Goal: Transaction & Acquisition: Purchase product/service

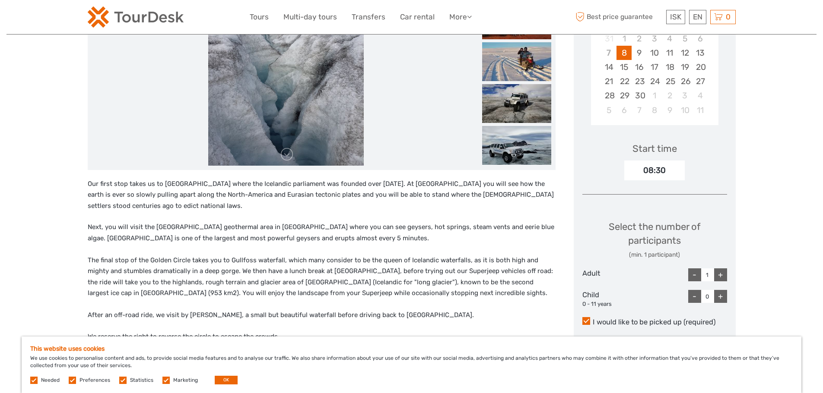
scroll to position [107, 0]
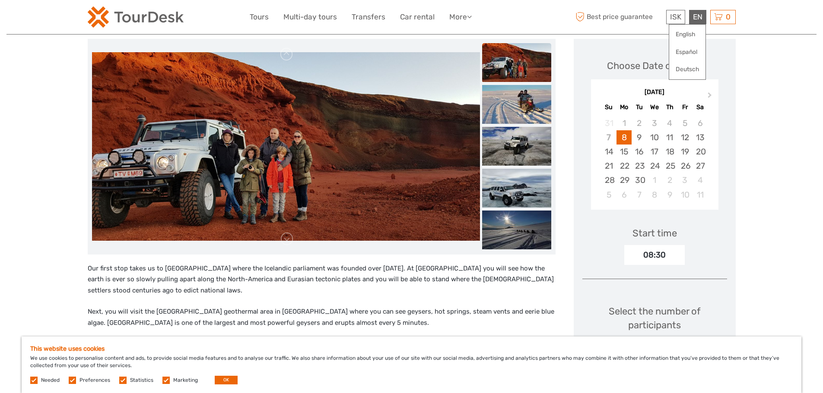
click at [696, 14] on div "EN English Español Deutsch" at bounding box center [697, 17] width 17 height 14
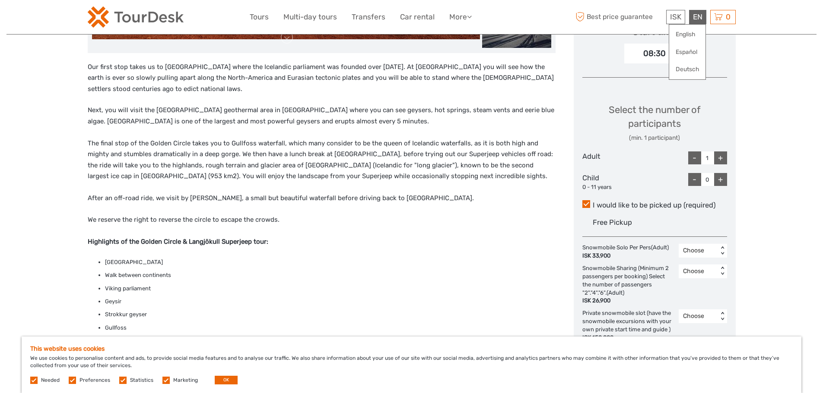
scroll to position [325, 0]
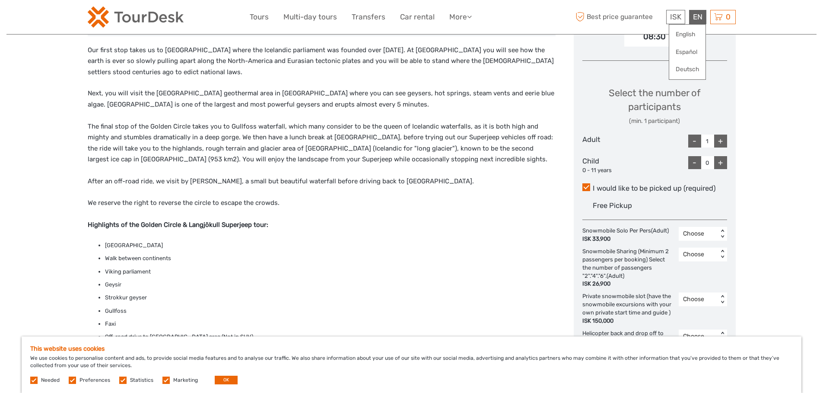
click at [722, 141] on div "+" at bounding box center [720, 141] width 13 height 13
type input "2"
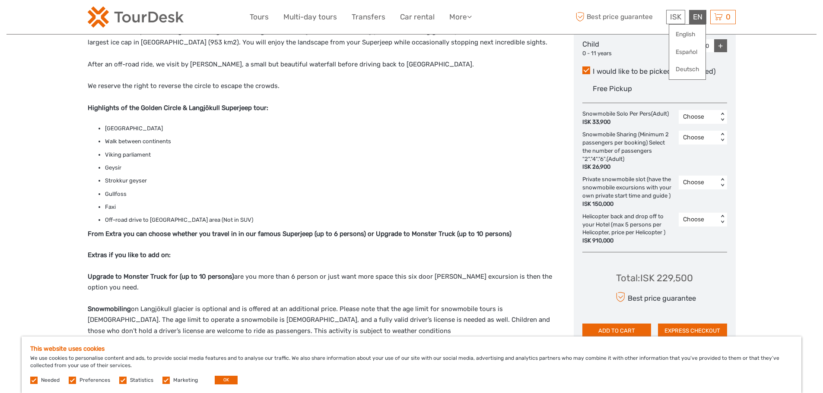
scroll to position [406, 0]
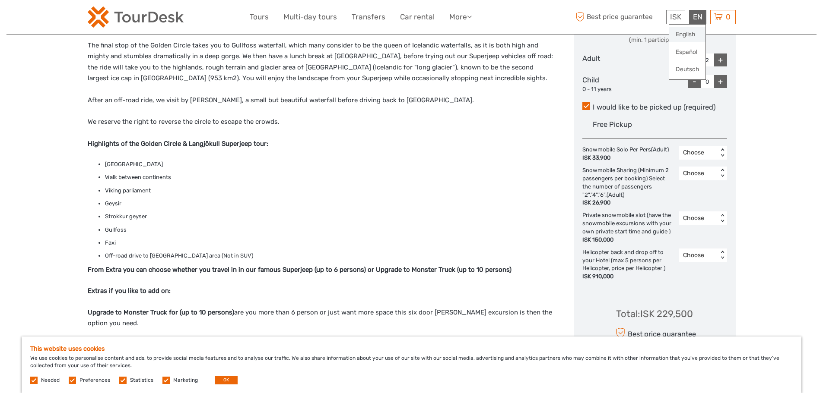
click at [686, 30] on link "English" at bounding box center [687, 35] width 36 height 16
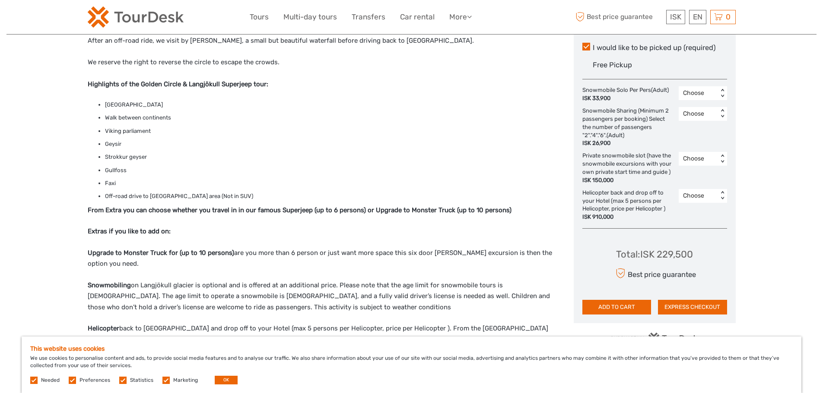
scroll to position [59, 0]
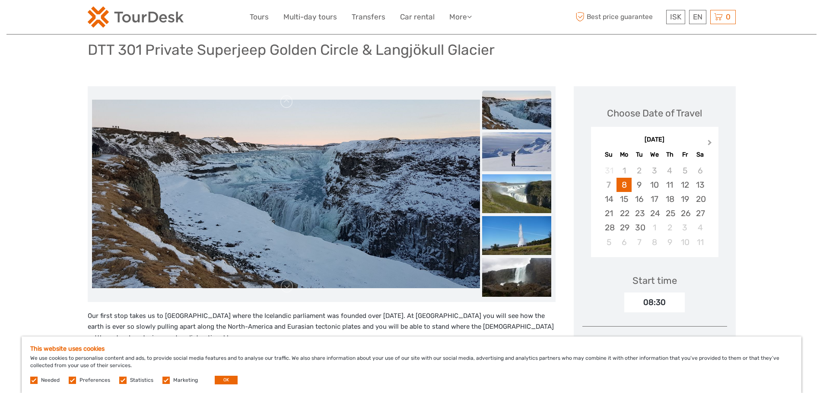
click at [705, 139] on button "Next Month" at bounding box center [710, 145] width 14 height 14
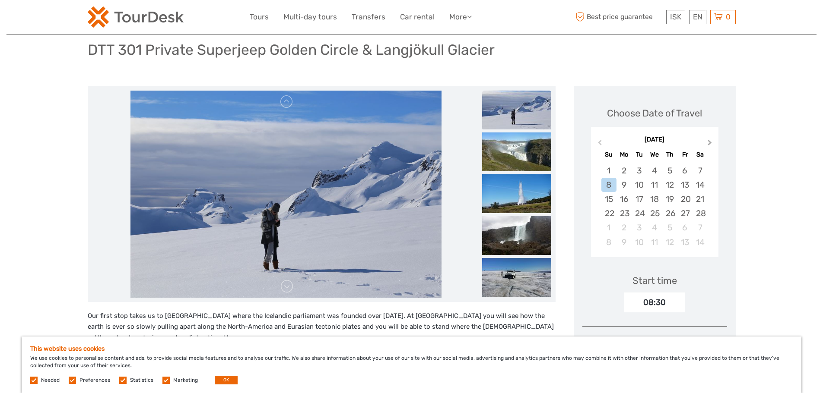
click at [705, 139] on button "Next Month" at bounding box center [710, 145] width 14 height 14
click at [640, 225] on div "26" at bounding box center [638, 228] width 15 height 14
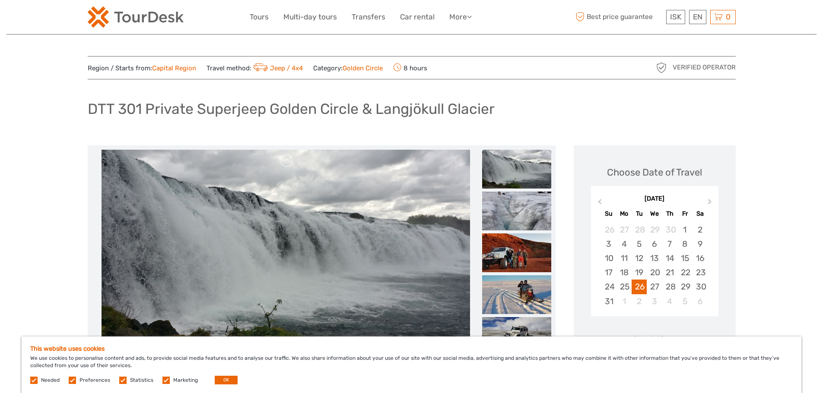
scroll to position [464, 0]
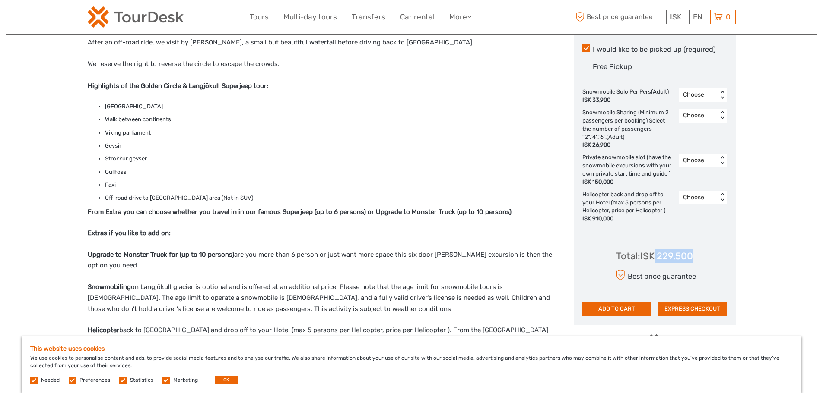
drag, startPoint x: 701, startPoint y: 255, endPoint x: 655, endPoint y: 259, distance: 45.9
click at [655, 259] on div "Total : ISK 229,500 Best price guarantee ADD TO CART EXPRESS CHECKOUT" at bounding box center [654, 276] width 145 height 79
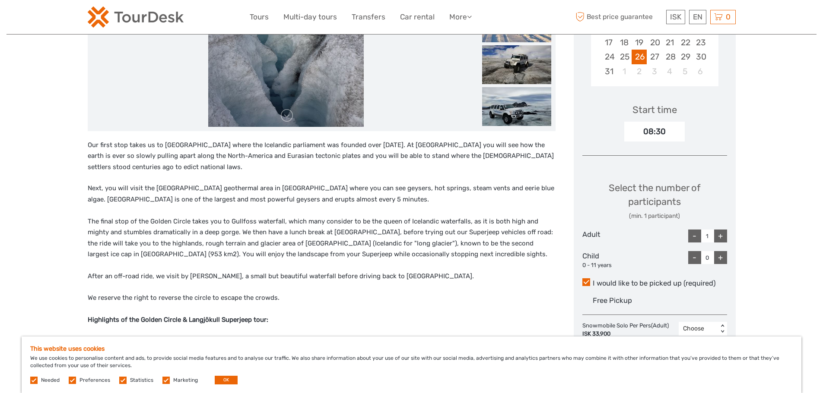
scroll to position [239, 0]
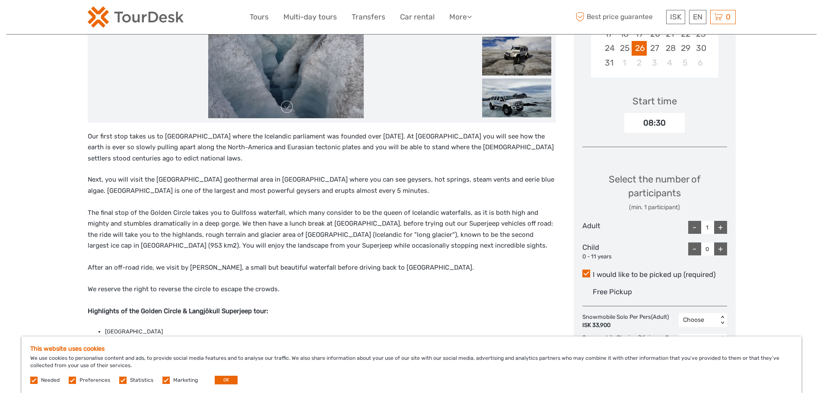
click at [724, 223] on div "+" at bounding box center [720, 227] width 13 height 13
type input "2"
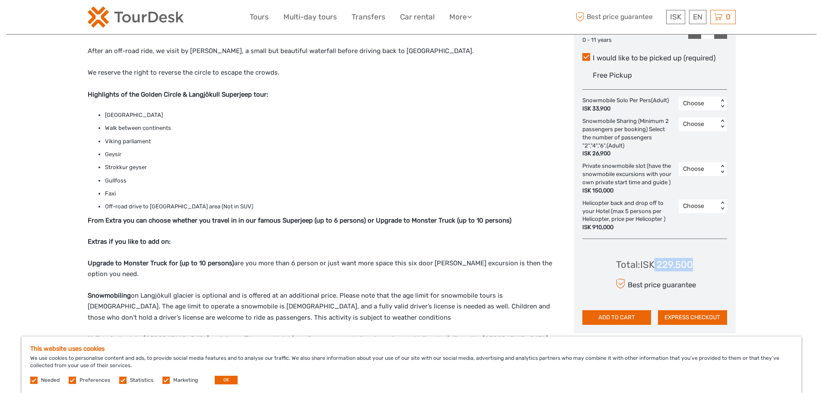
scroll to position [490, 0]
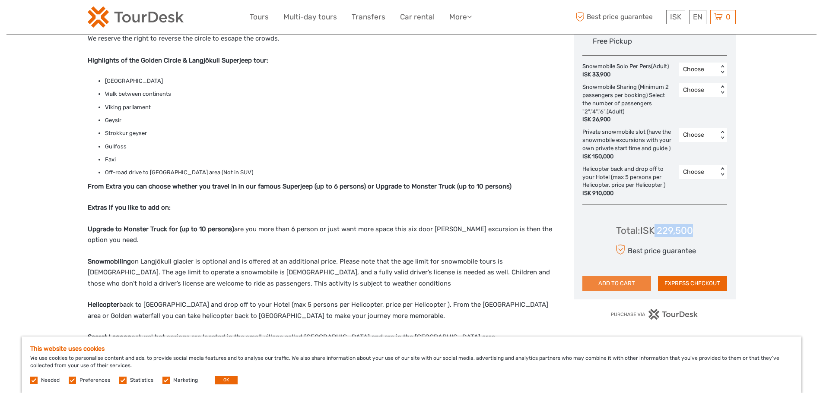
click at [636, 285] on button "ADD TO CART" at bounding box center [616, 283] width 69 height 15
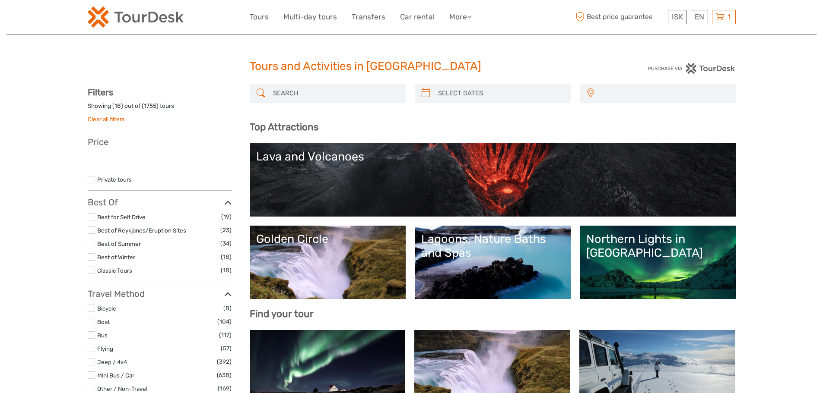
select select
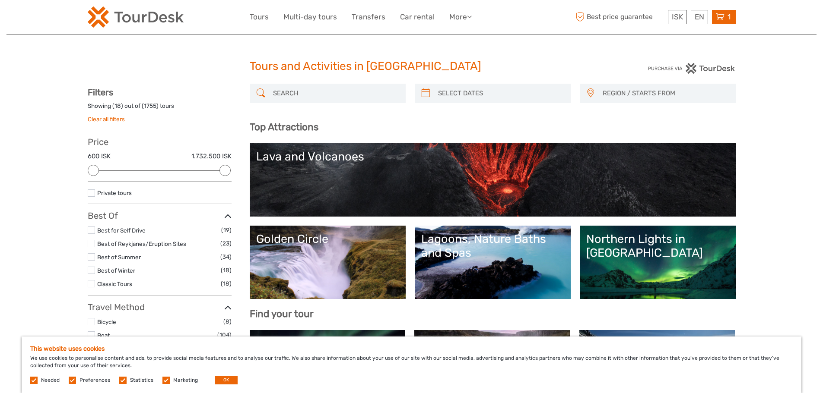
click at [729, 20] on span "1" at bounding box center [729, 17] width 6 height 9
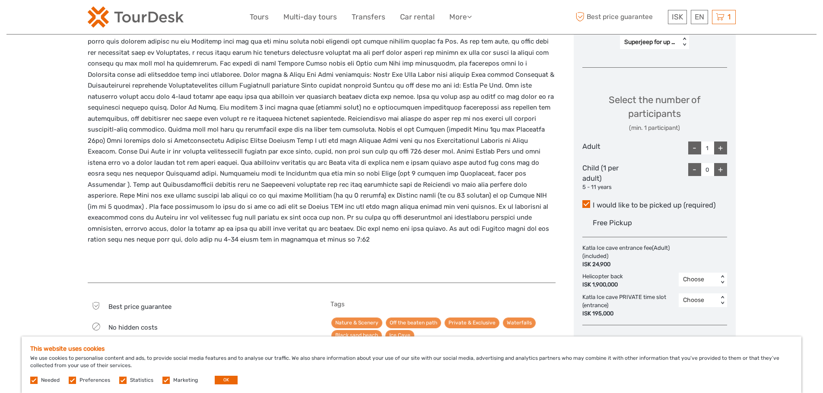
scroll to position [454, 0]
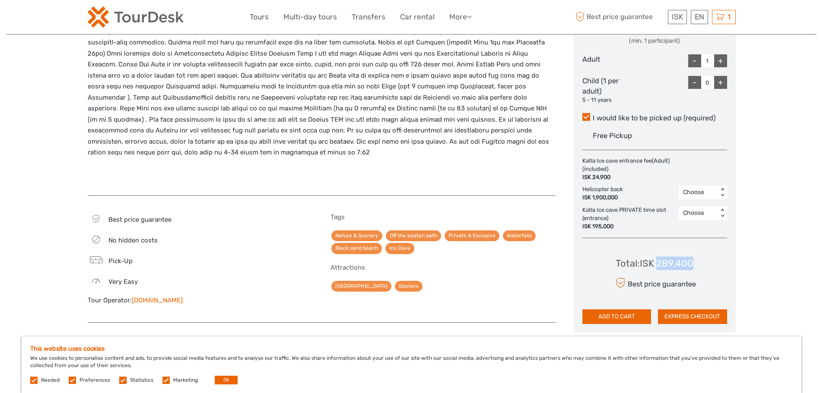
drag, startPoint x: 698, startPoint y: 266, endPoint x: 658, endPoint y: 264, distance: 40.6
click at [658, 264] on div "Total : ISK 289,400 Best price guarantee ADD TO CART EXPRESS CHECKOUT" at bounding box center [654, 284] width 145 height 79
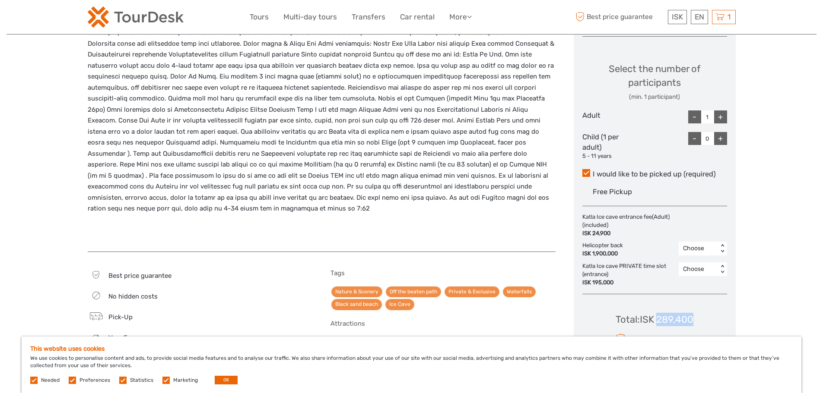
scroll to position [0, 0]
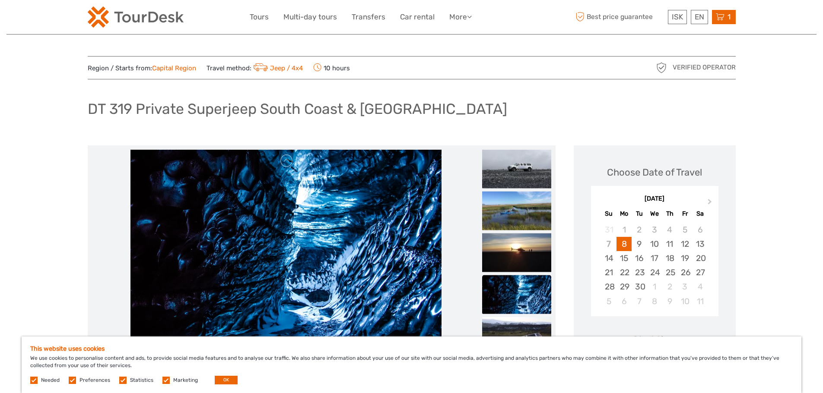
click at [719, 16] on icon at bounding box center [720, 17] width 9 height 11
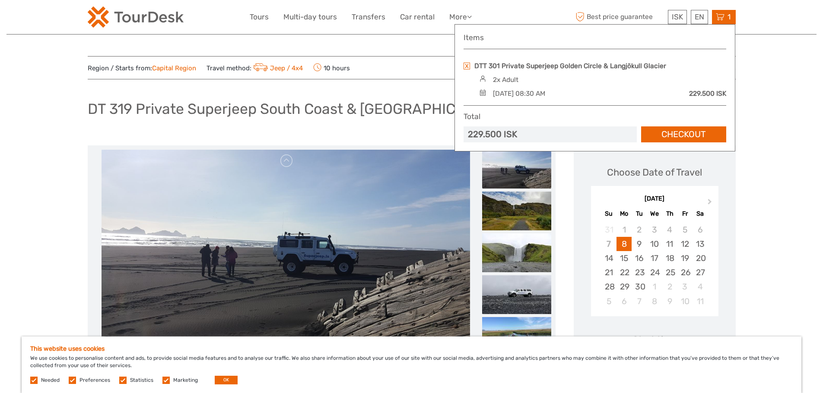
click at [468, 67] on link at bounding box center [466, 66] width 6 height 7
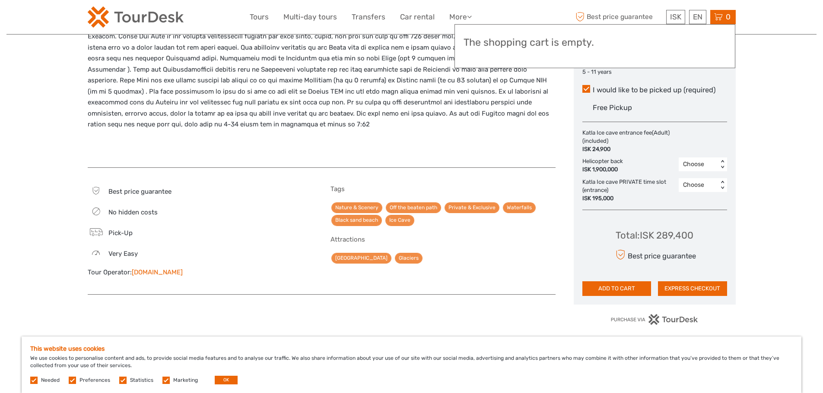
scroll to position [350, 0]
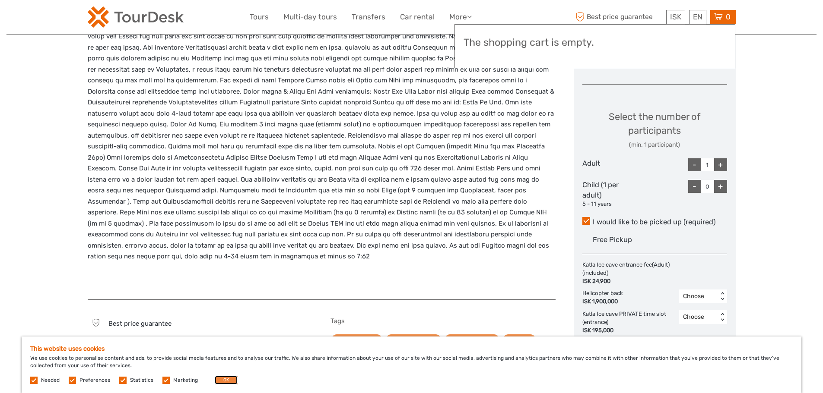
click at [216, 383] on button "OK" at bounding box center [226, 380] width 23 height 9
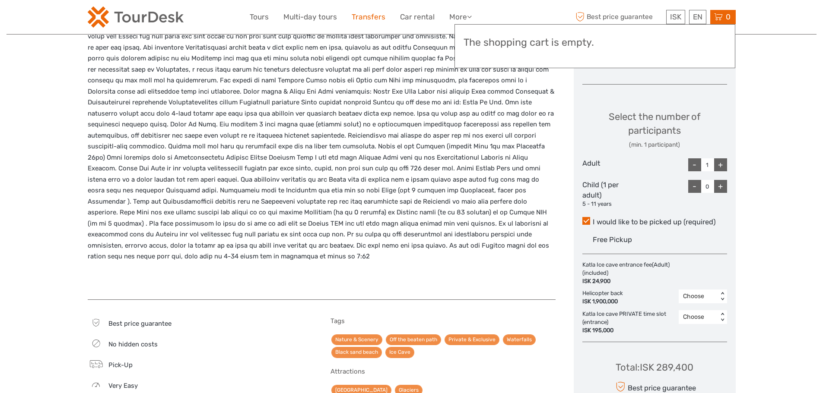
click at [365, 19] on link "Transfers" at bounding box center [368, 17] width 34 height 13
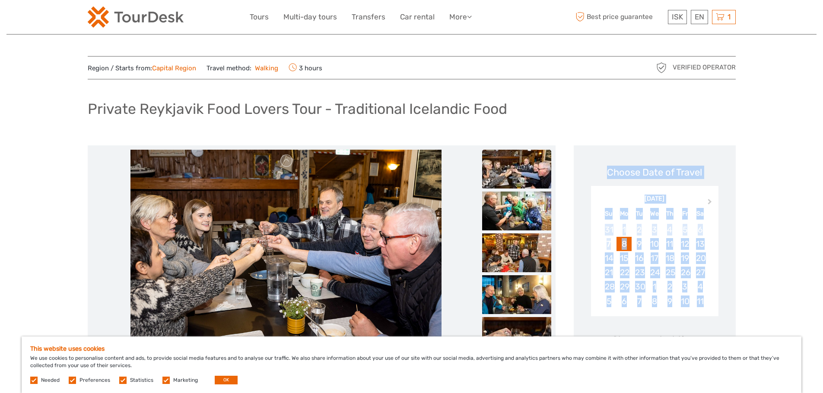
drag, startPoint x: 822, startPoint y: 97, endPoint x: 822, endPoint y: 143, distance: 45.8
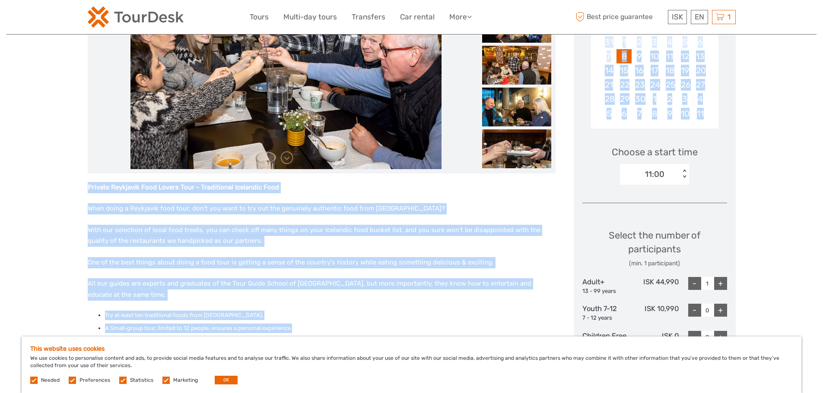
scroll to position [200, 0]
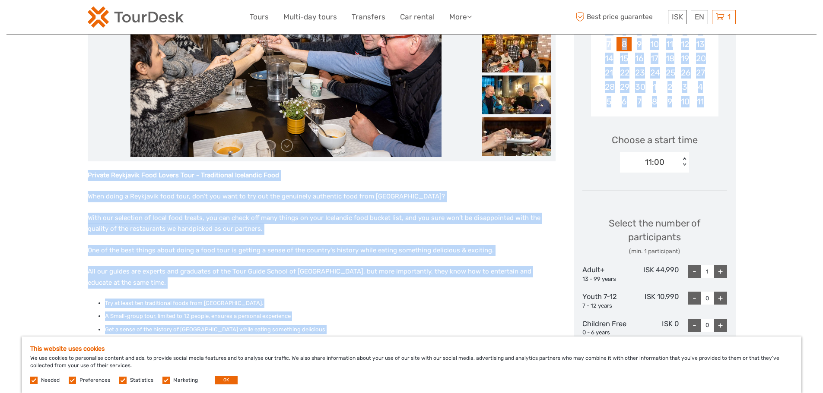
click at [299, 211] on div "Private Reykjavik Food Lovers Tour - Traditional Icelandic Food When doing a Re…" at bounding box center [322, 370] width 468 height 400
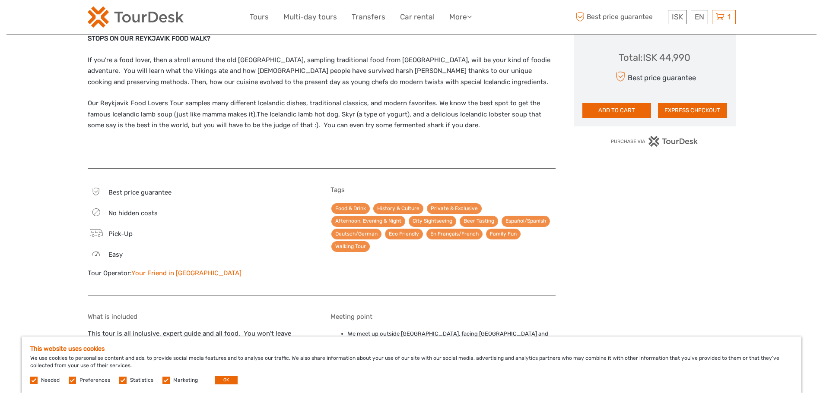
scroll to position [73, 0]
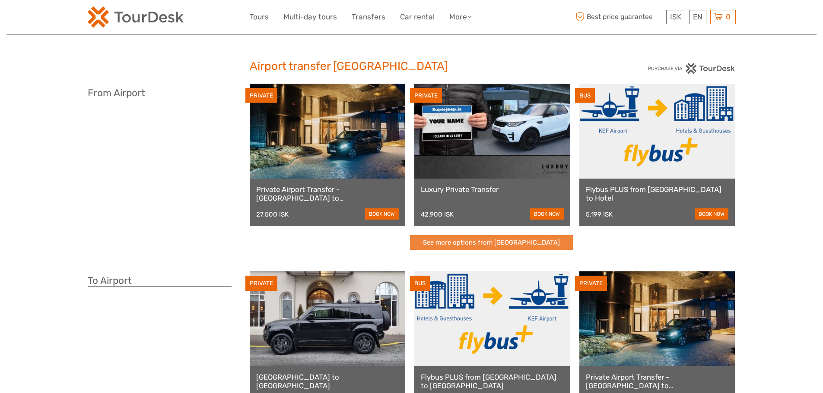
click at [485, 242] on link "See more options from [GEOGRAPHIC_DATA]" at bounding box center [491, 242] width 163 height 15
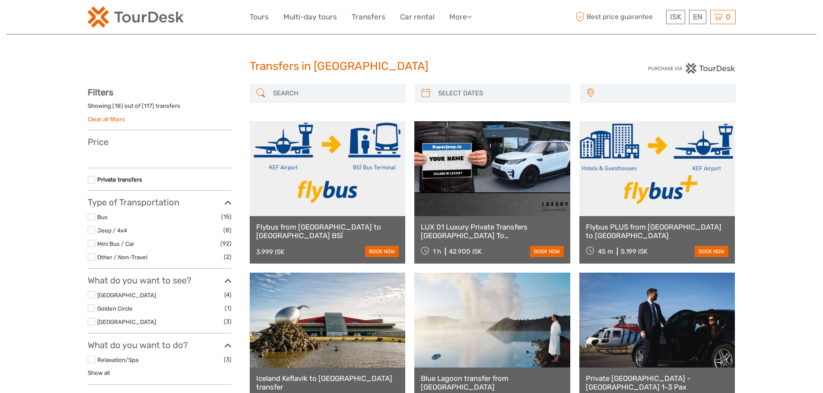
select select
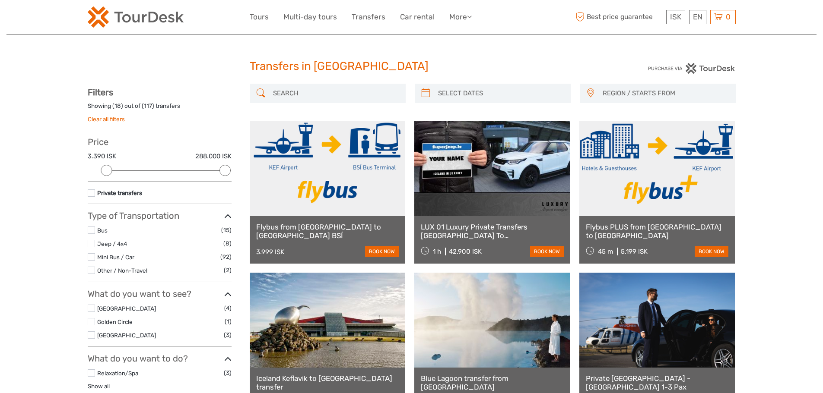
click at [487, 226] on link "LUX 01 Luxury Private Transfers Keflavik Airport To Reykjavik" at bounding box center [492, 232] width 143 height 18
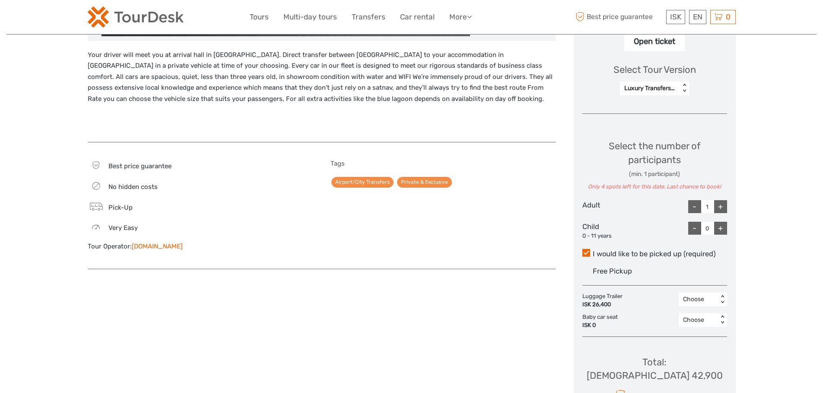
scroll to position [396, 0]
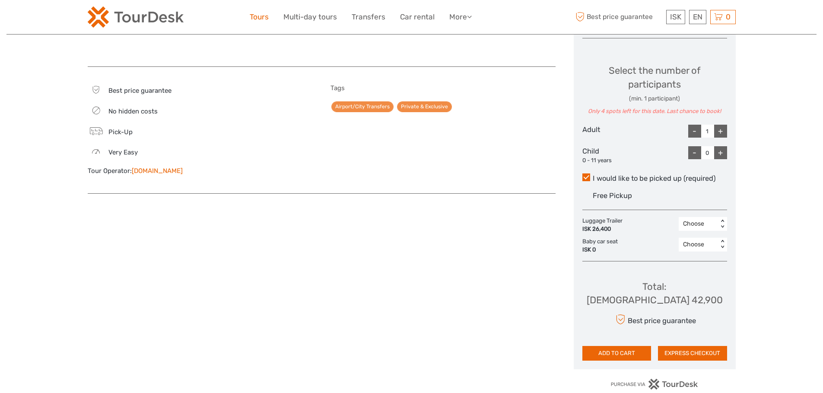
click at [251, 14] on link "Tours" at bounding box center [259, 17] width 19 height 13
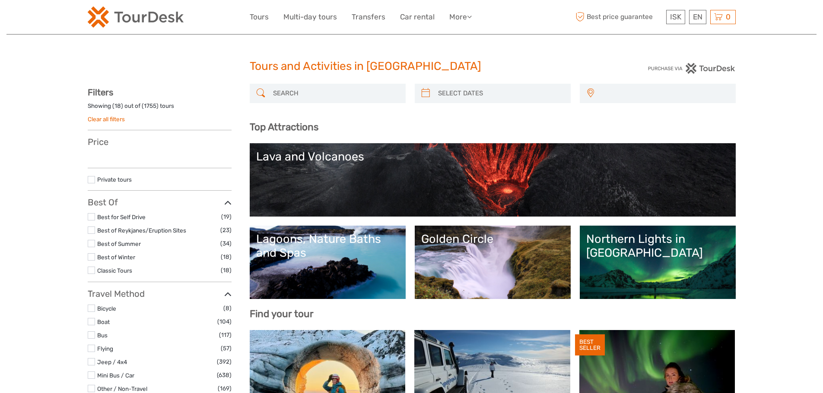
select select
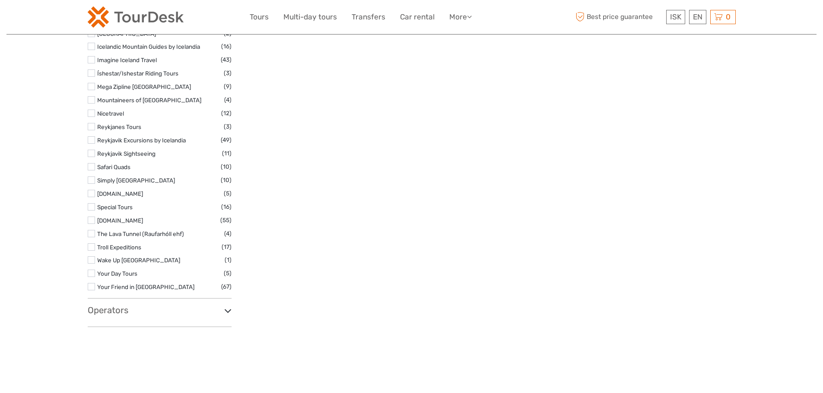
scroll to position [1359, 0]
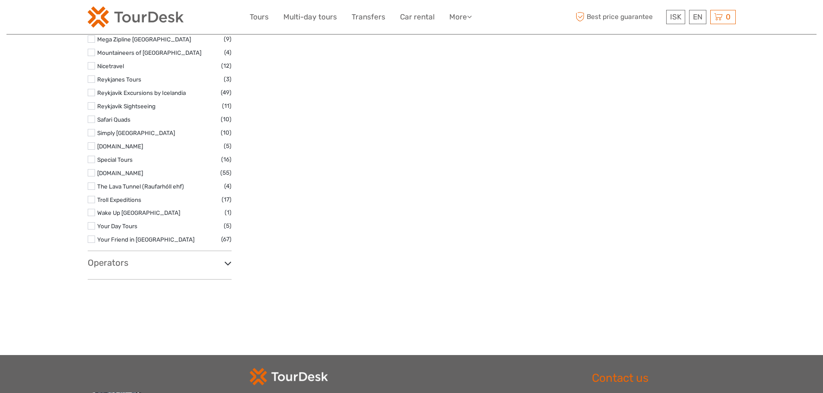
click at [228, 263] on icon at bounding box center [227, 264] width 7 height 12
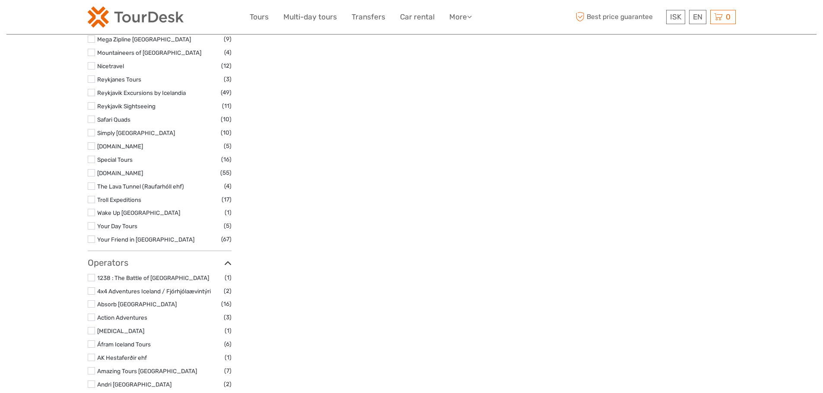
scroll to position [95, 0]
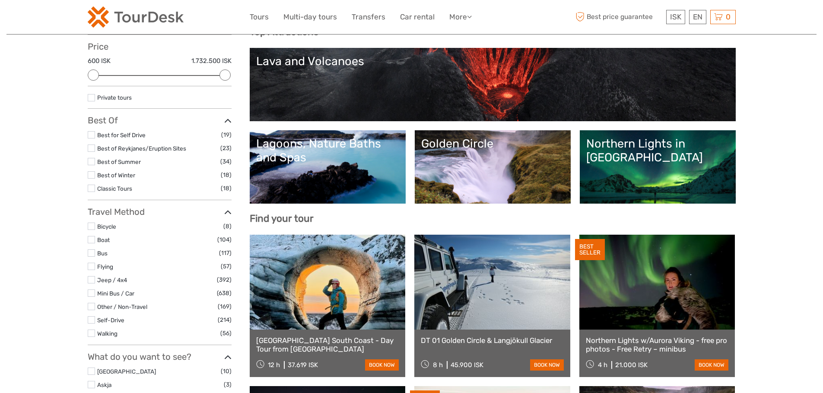
click at [90, 101] on label at bounding box center [91, 97] width 7 height 7
click at [0, 0] on input "checkbox" at bounding box center [0, 0] width 0 height 0
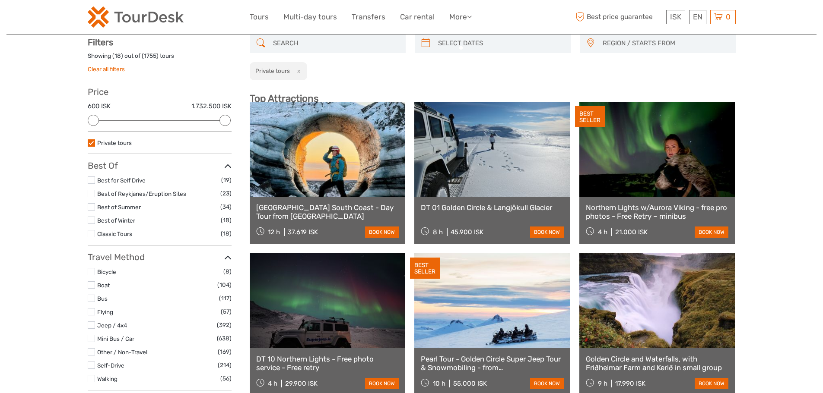
scroll to position [49, 0]
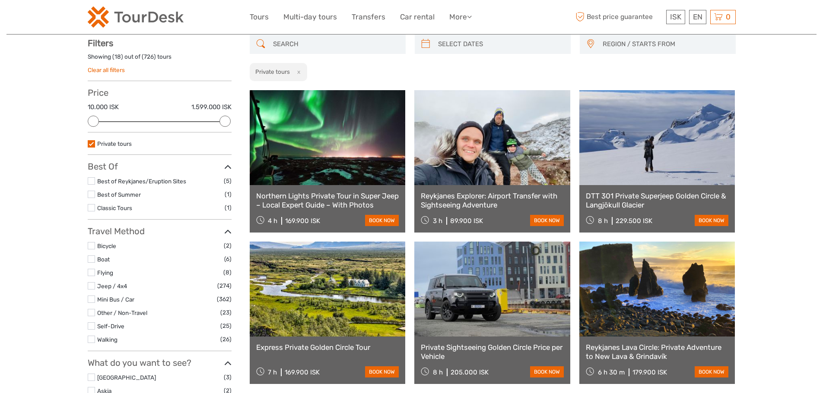
click at [472, 196] on link "Reykjanes Explorer: Airport Transfer with Sightseeing Adventure" at bounding box center [492, 201] width 143 height 18
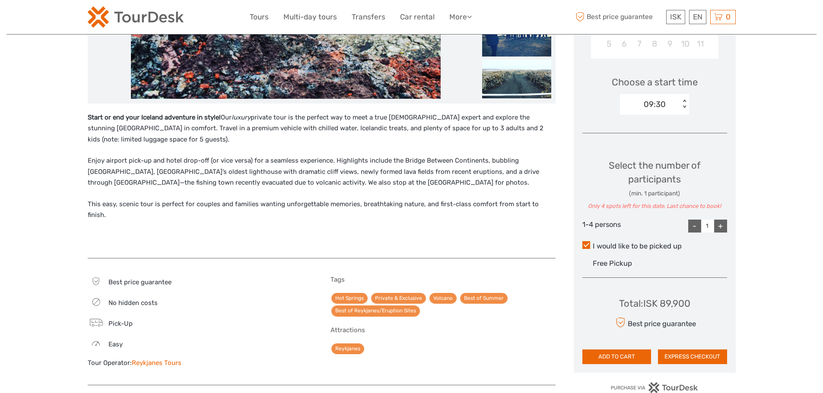
scroll to position [260, 0]
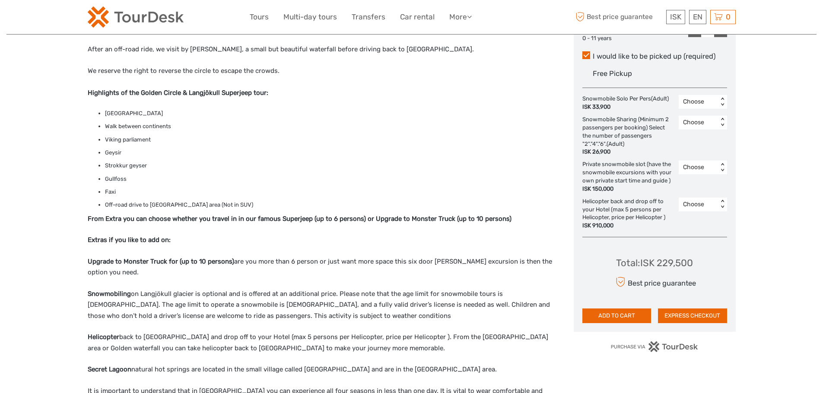
scroll to position [461, 0]
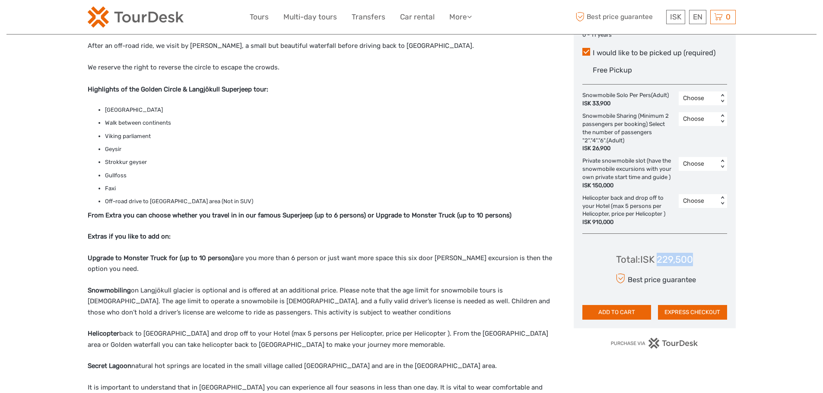
drag, startPoint x: 695, startPoint y: 262, endPoint x: 659, endPoint y: 259, distance: 36.0
click at [659, 259] on div "Total : ISK 229,500 Best price guarantee ADD TO CART EXPRESS CHECKOUT" at bounding box center [654, 280] width 145 height 79
copy div "229,500"
